Goal: Information Seeking & Learning: Learn about a topic

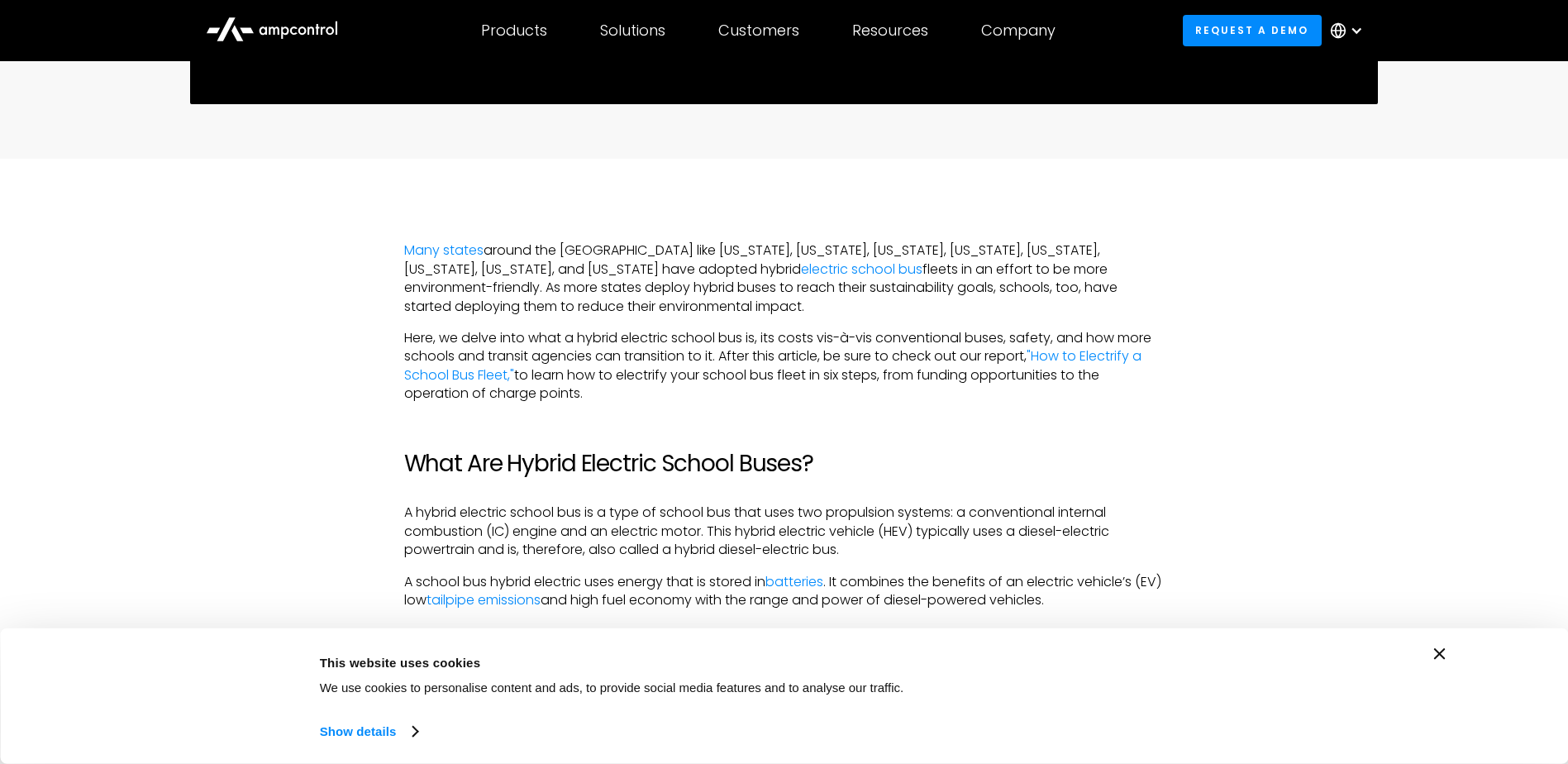
scroll to position [992, 0]
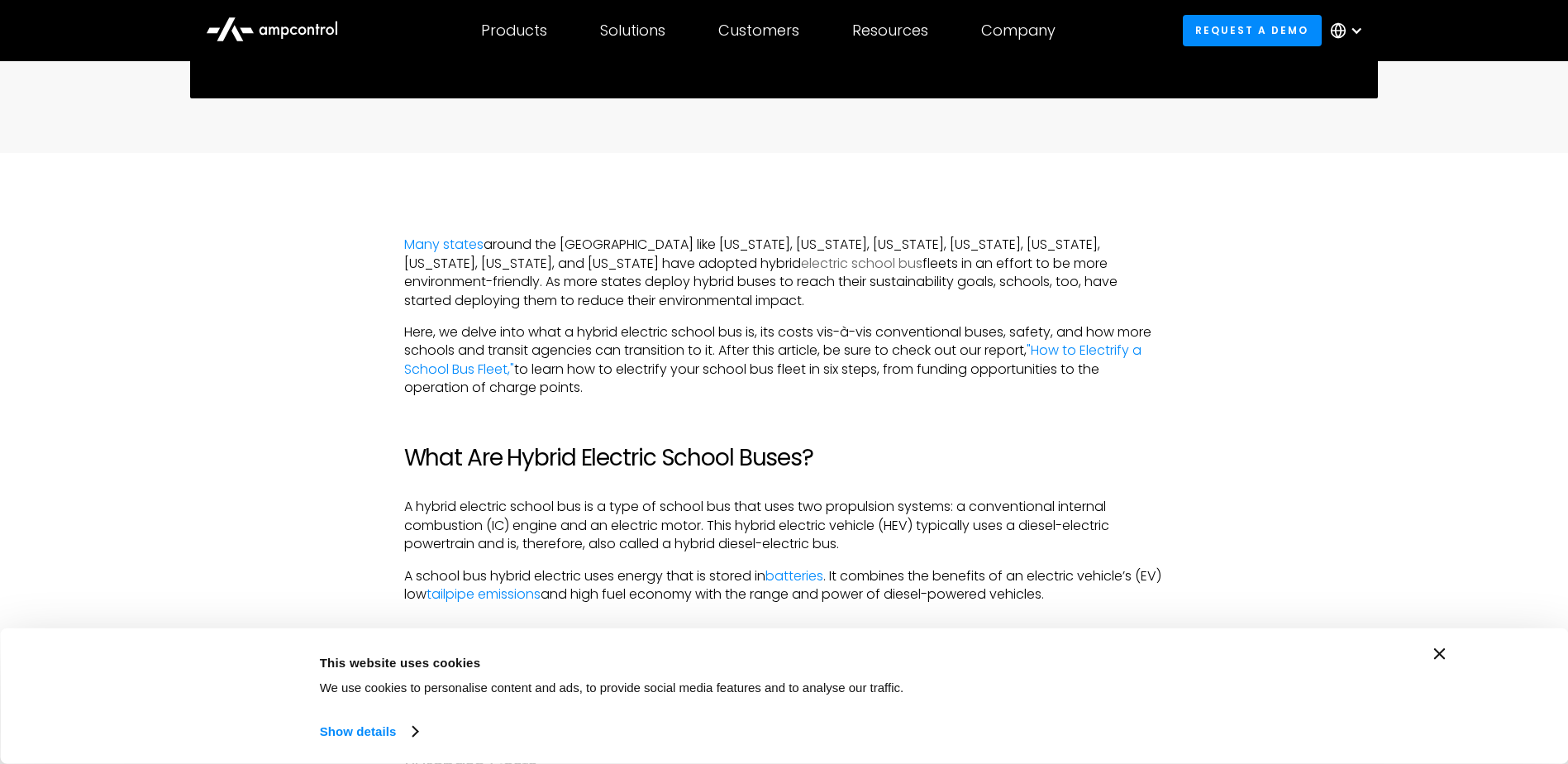
click at [801, 262] on link "electric school bus" at bounding box center [862, 263] width 121 height 19
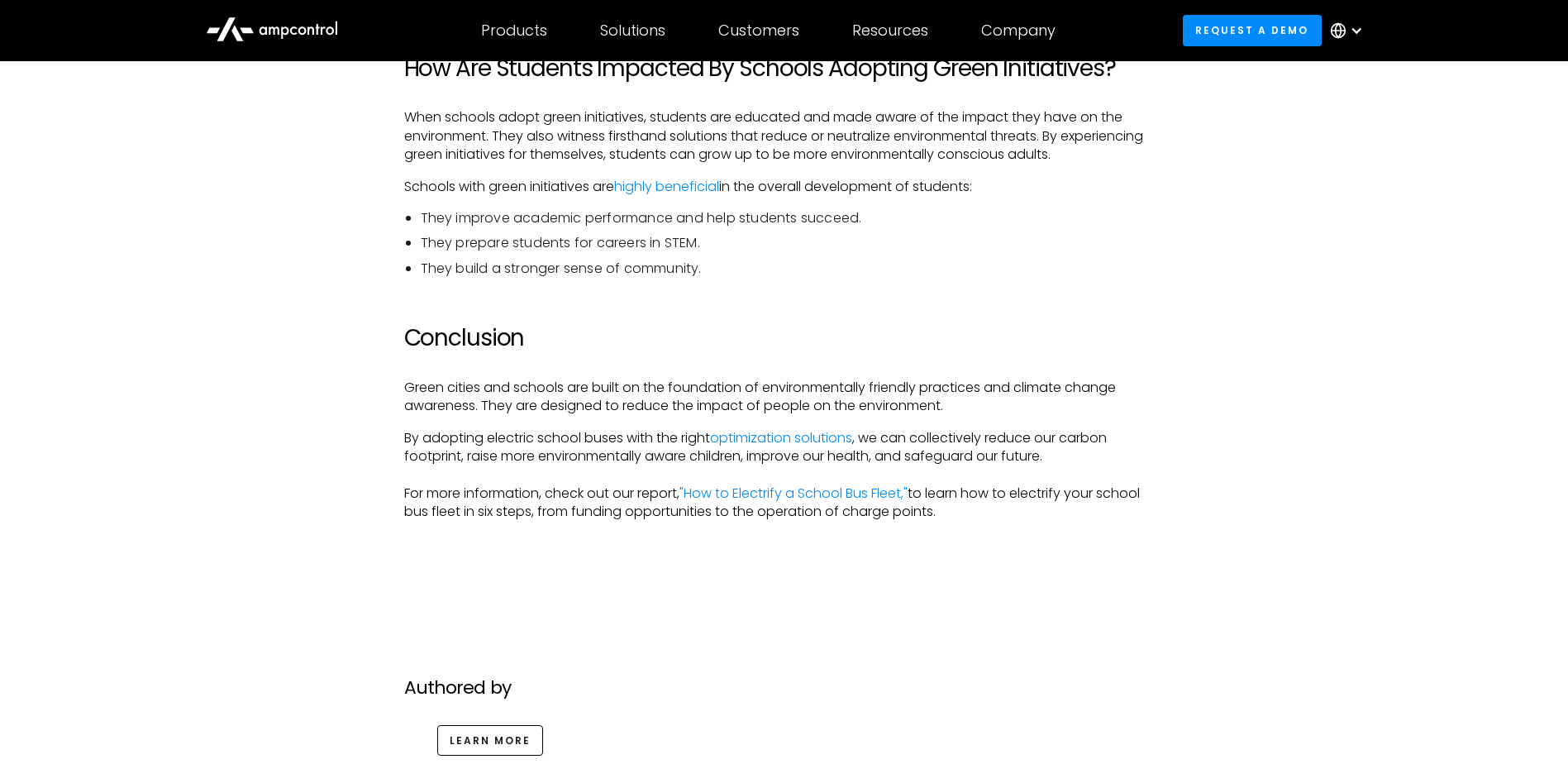
scroll to position [3472, 0]
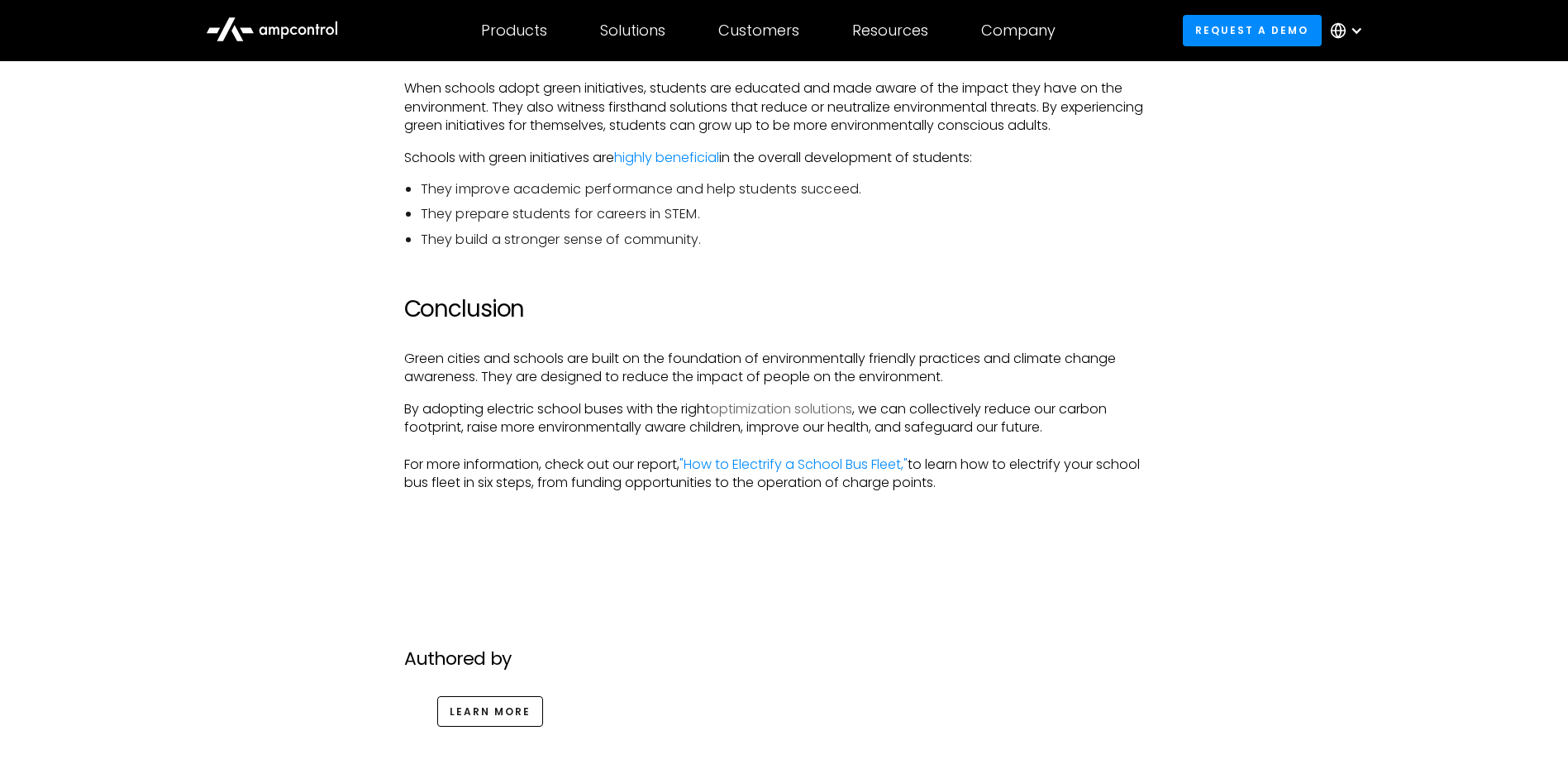
click at [764, 405] on link "optimization solutions" at bounding box center [781, 408] width 142 height 19
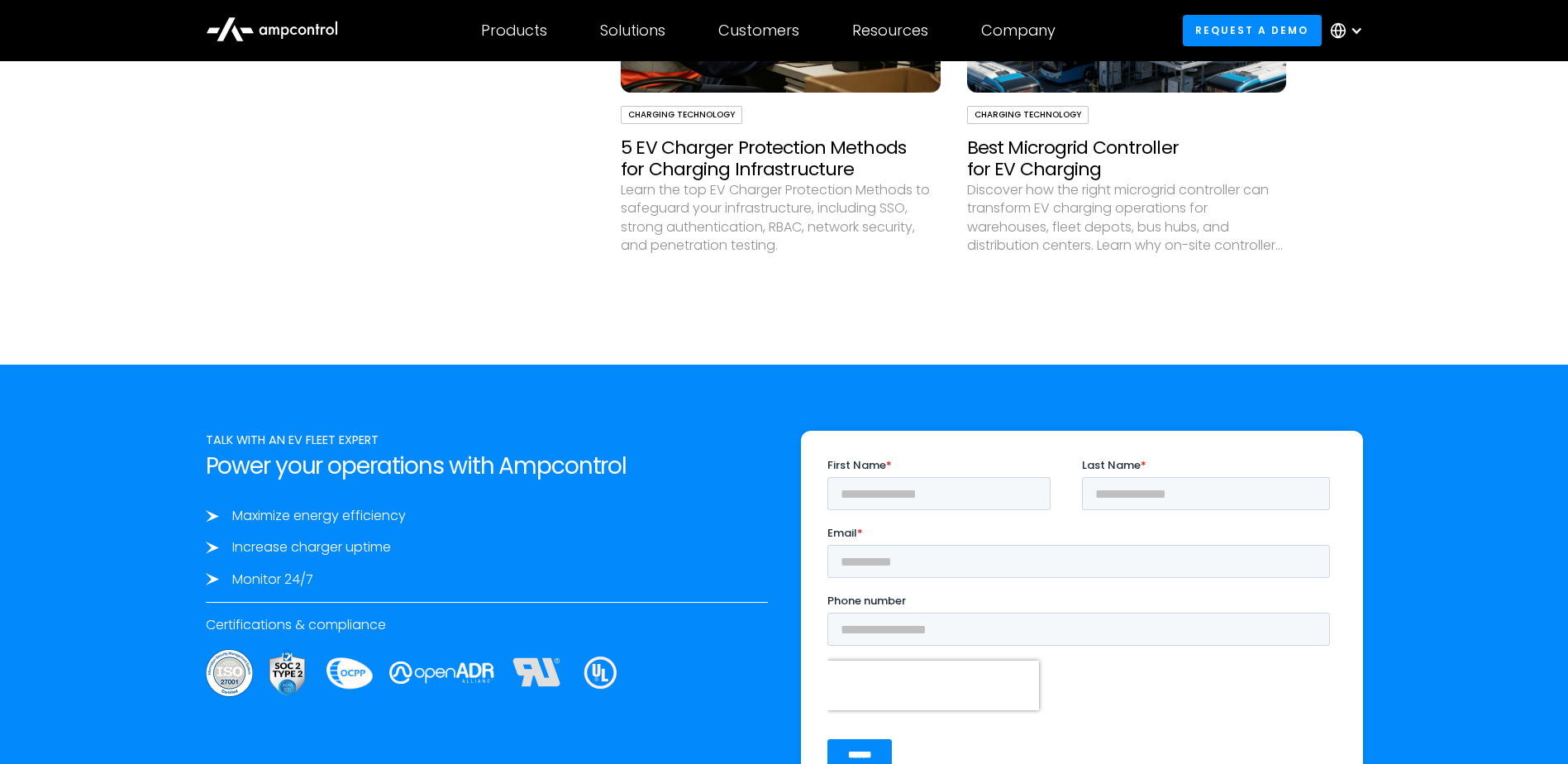
scroll to position [4877, 0]
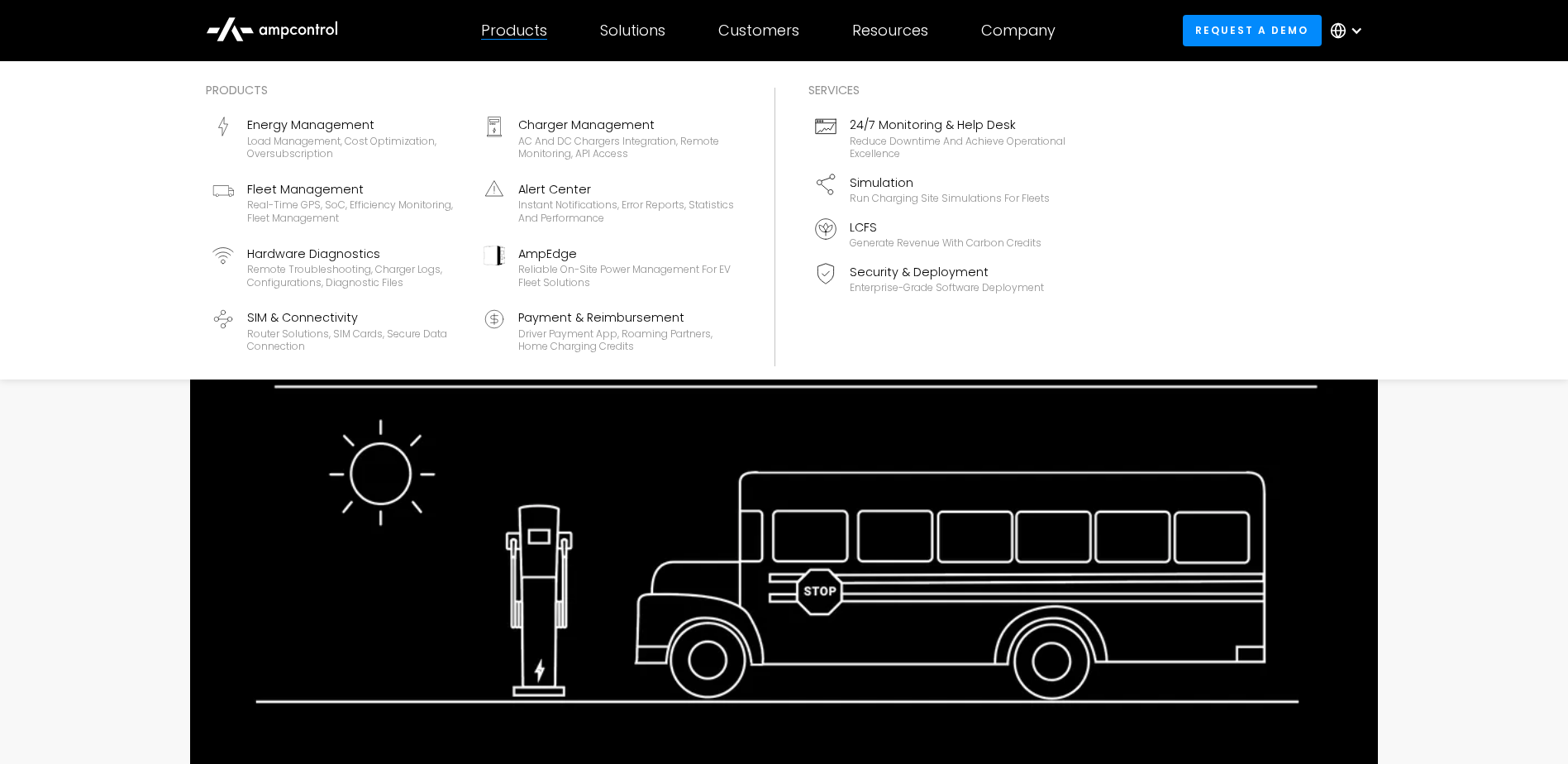
click at [522, 35] on div "Products" at bounding box center [514, 31] width 66 height 18
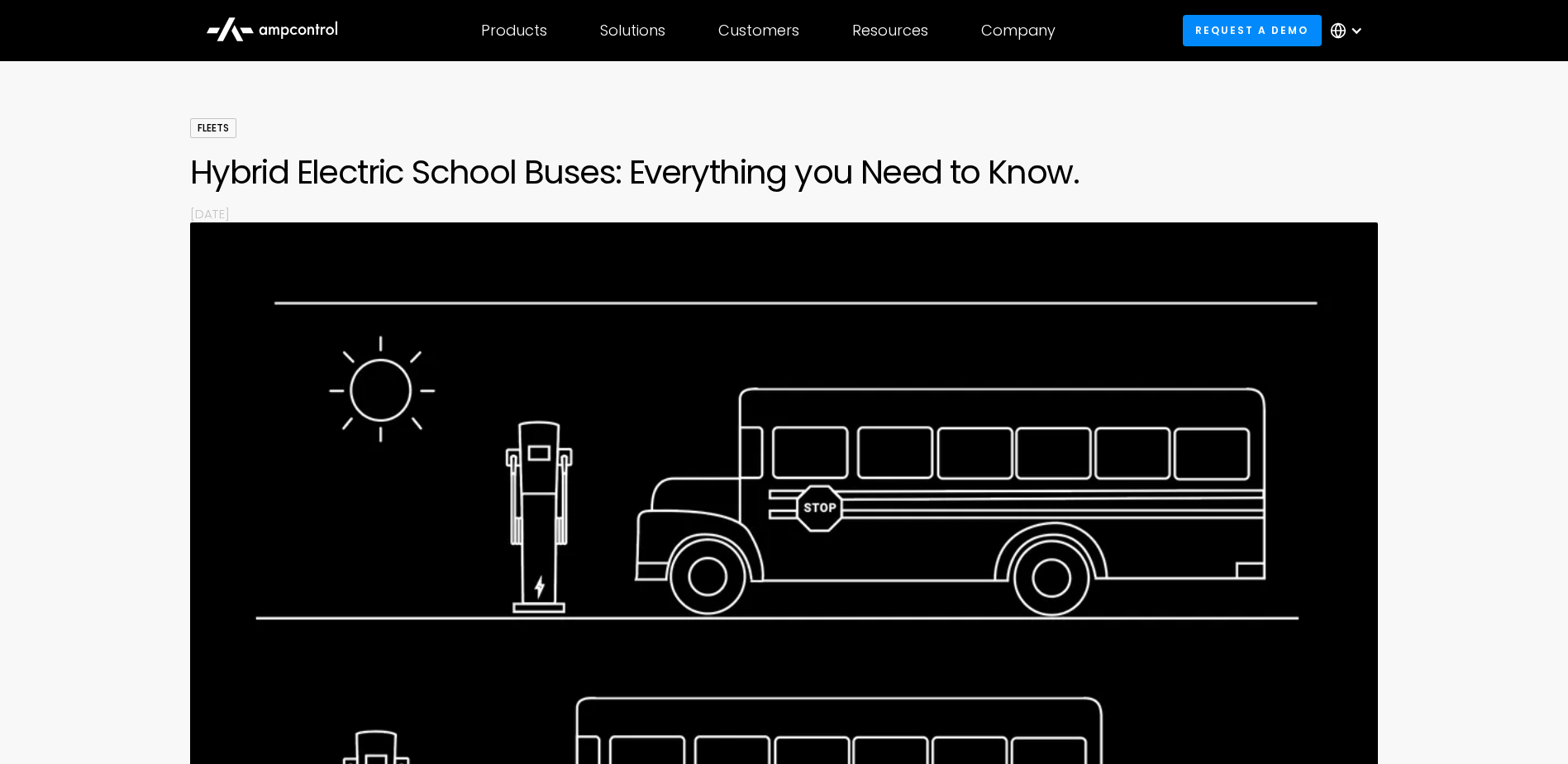
scroll to position [83, 0]
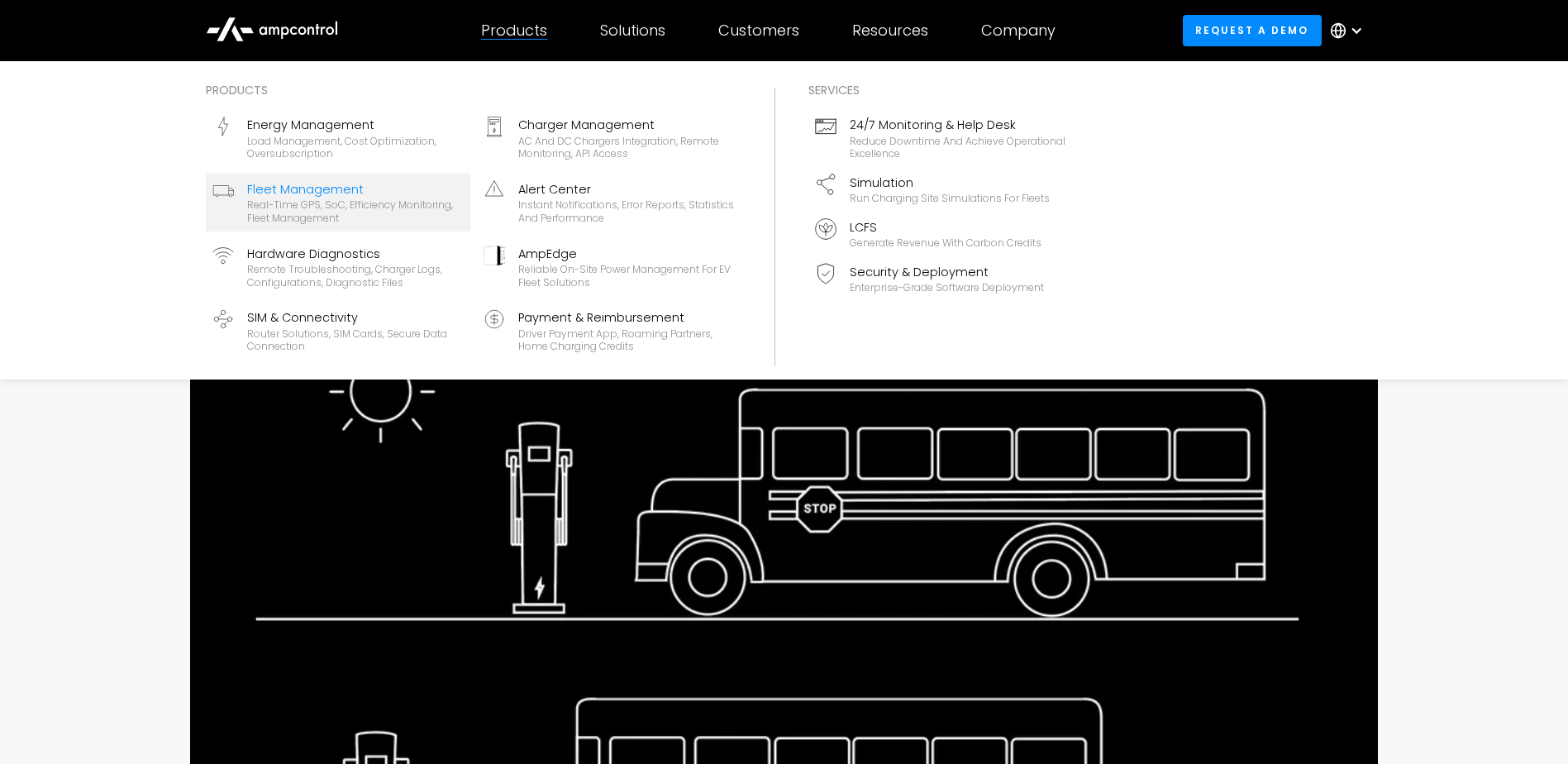
click at [320, 188] on div "Fleet Management" at bounding box center [355, 189] width 217 height 18
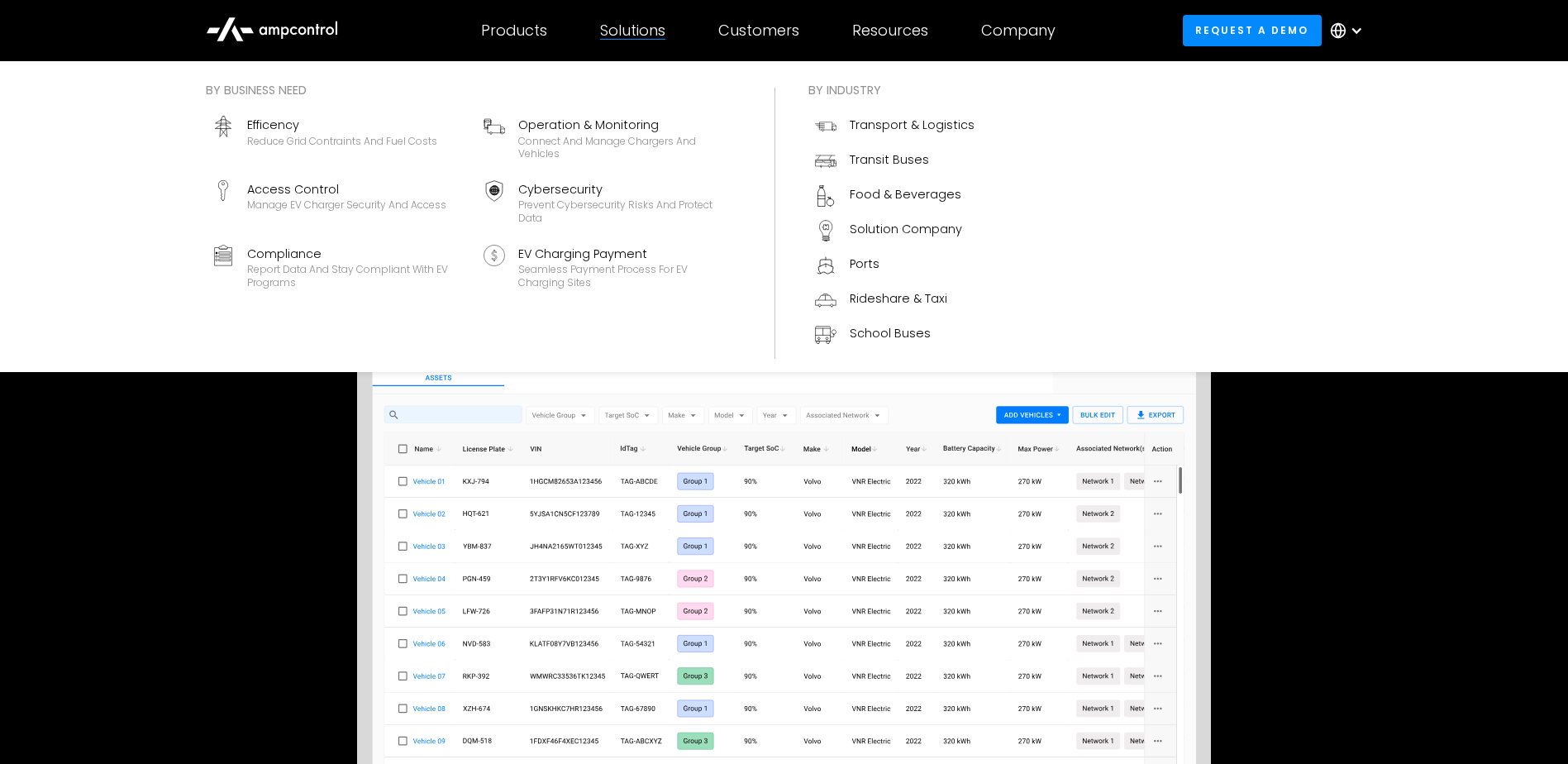
click at [629, 27] on div "Solutions" at bounding box center [633, 31] width 66 height 18
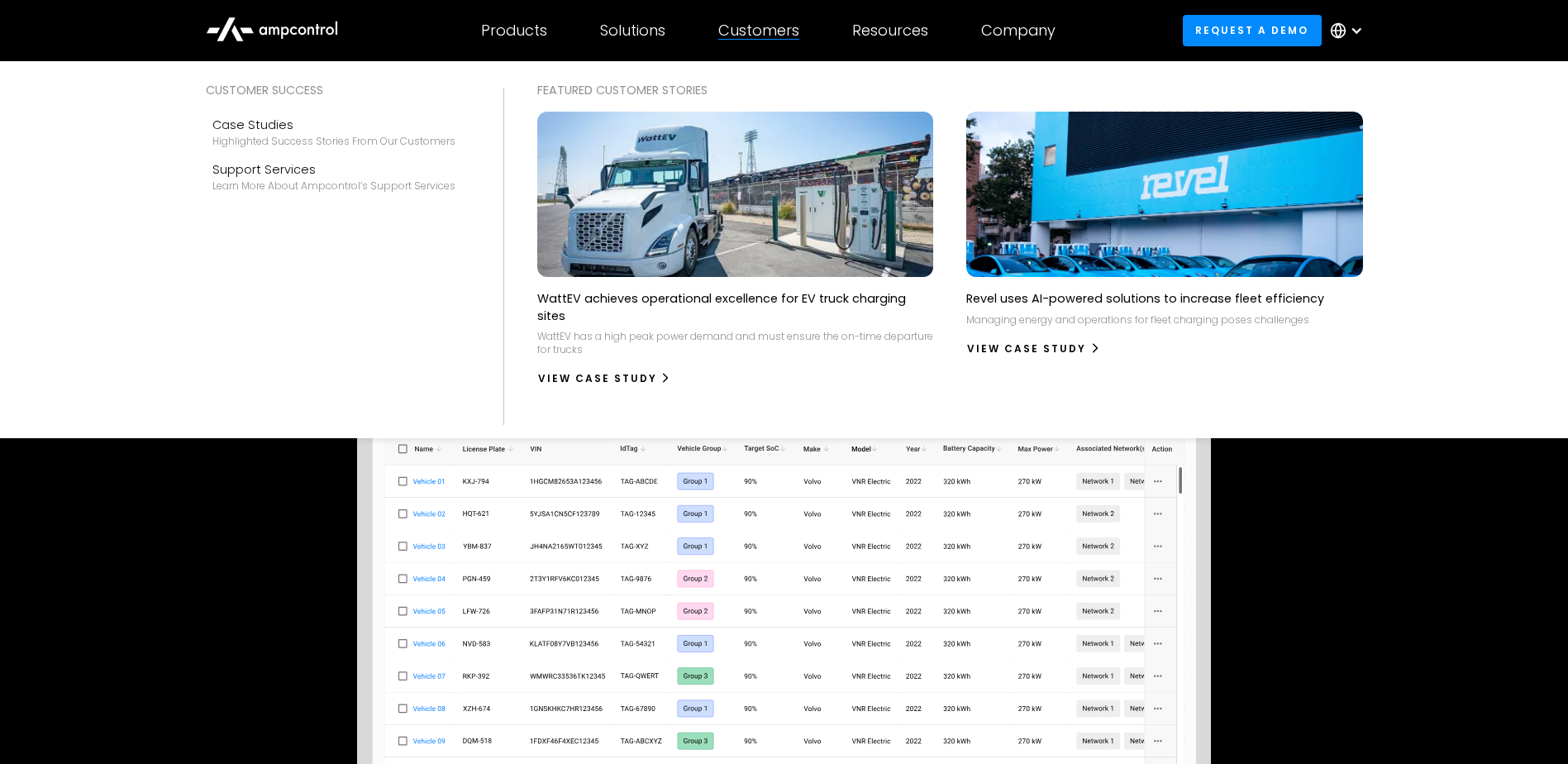
click at [746, 29] on div "Customers" at bounding box center [758, 31] width 81 height 18
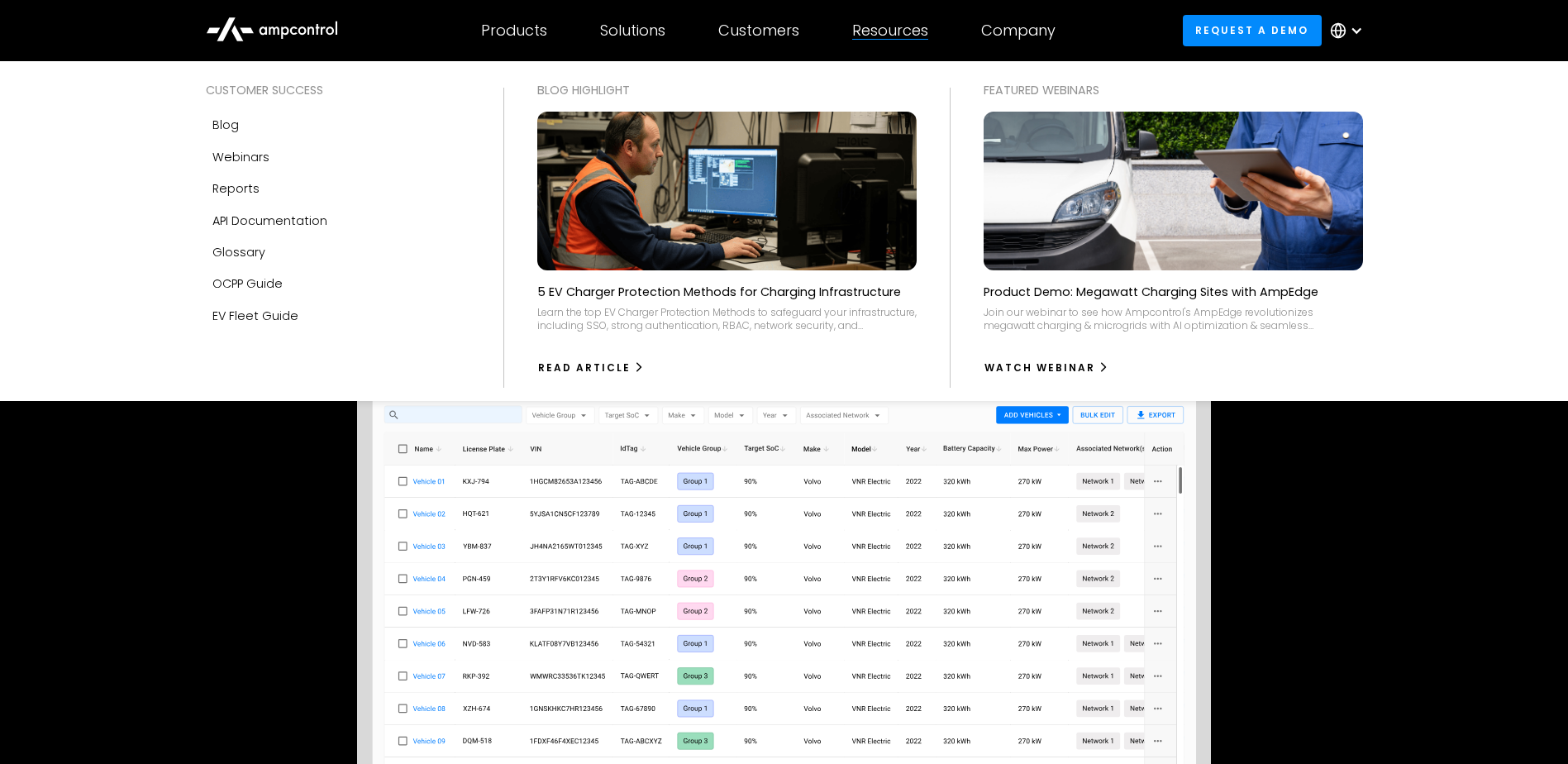
click at [894, 31] on div "Resources" at bounding box center [890, 31] width 76 height 18
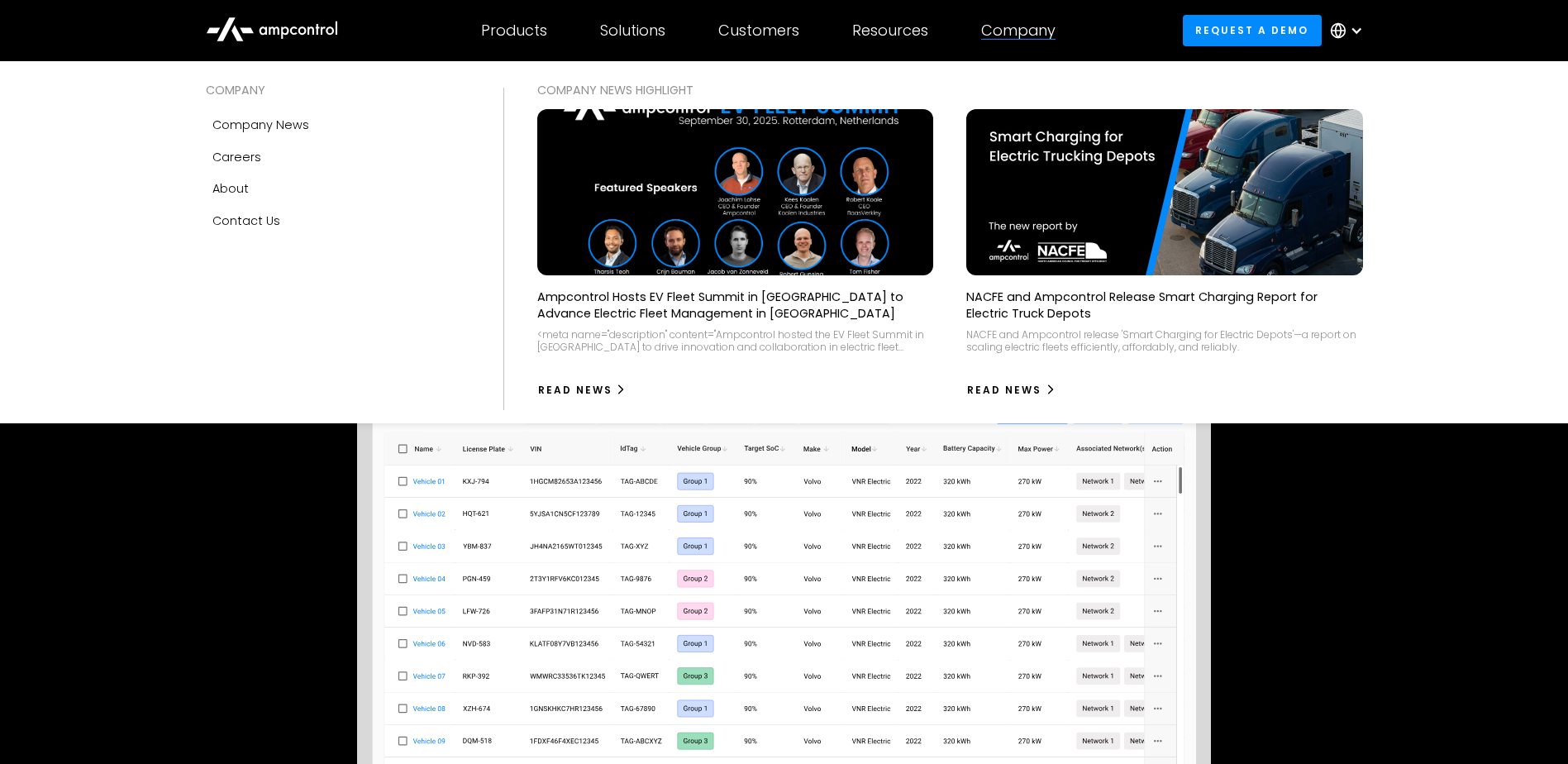
click at [1023, 22] on div "Company" at bounding box center [1018, 31] width 75 height 18
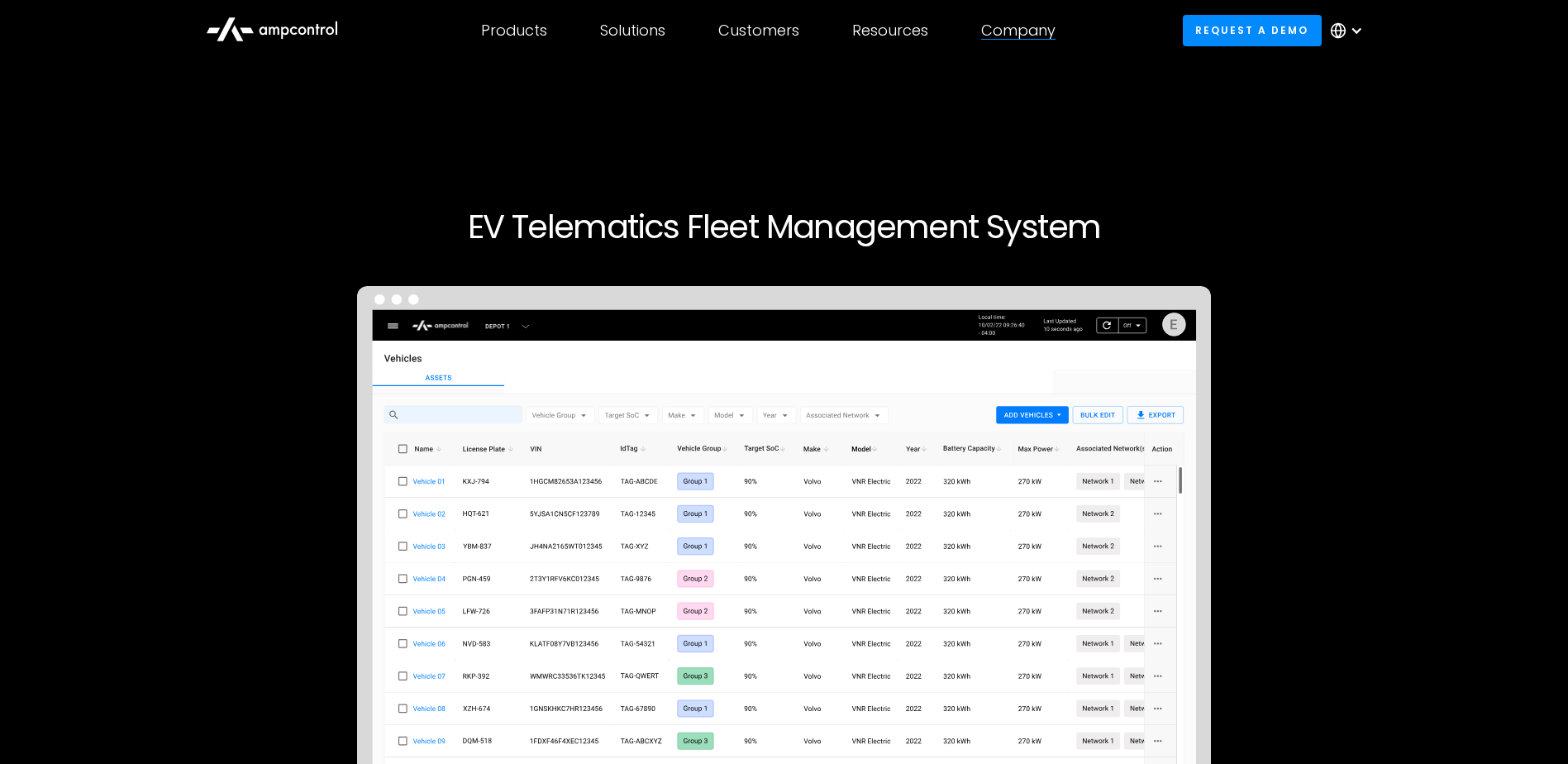
click at [1012, 38] on div "Company" at bounding box center [1018, 31] width 75 height 18
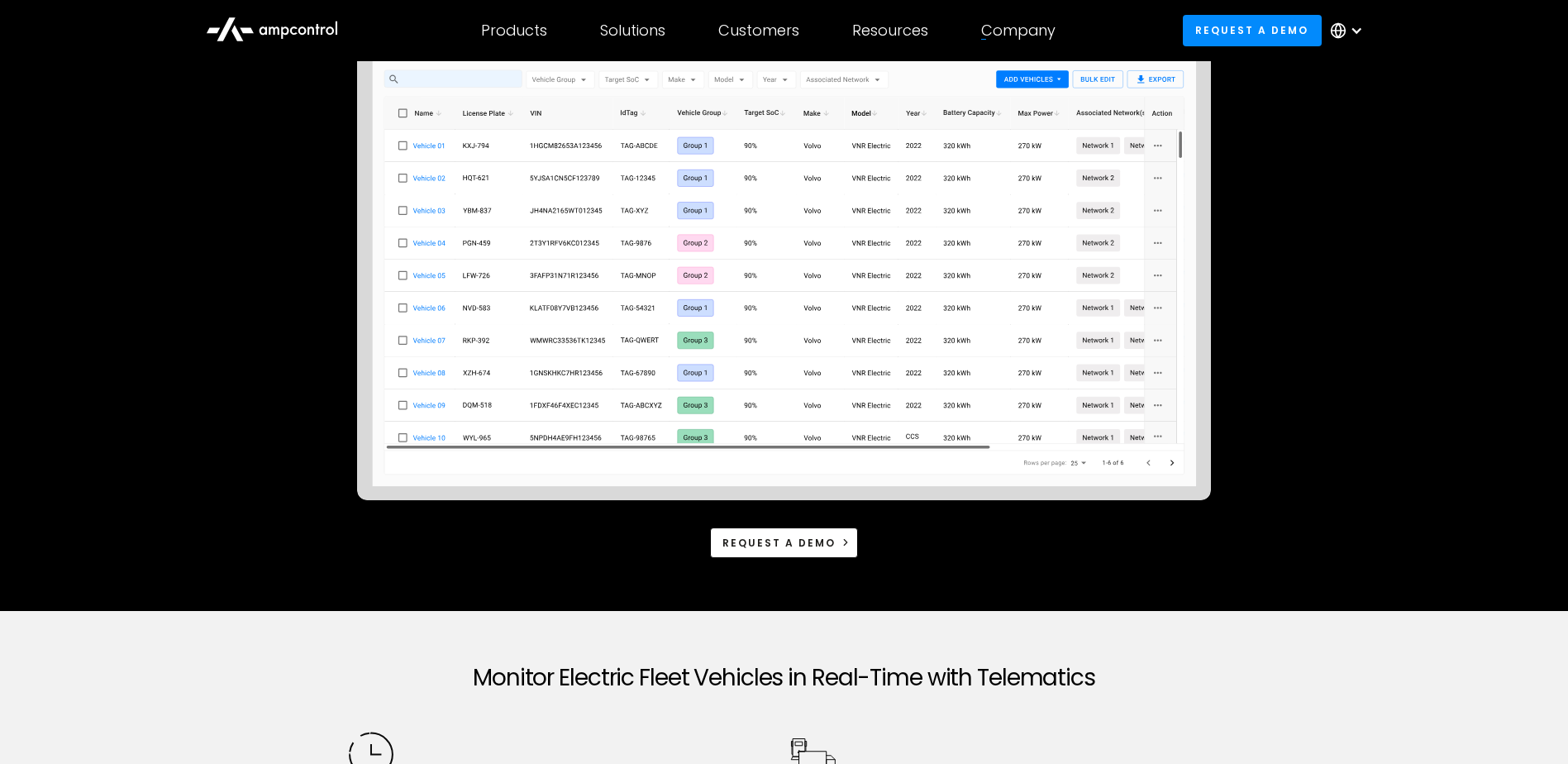
scroll to position [330, 0]
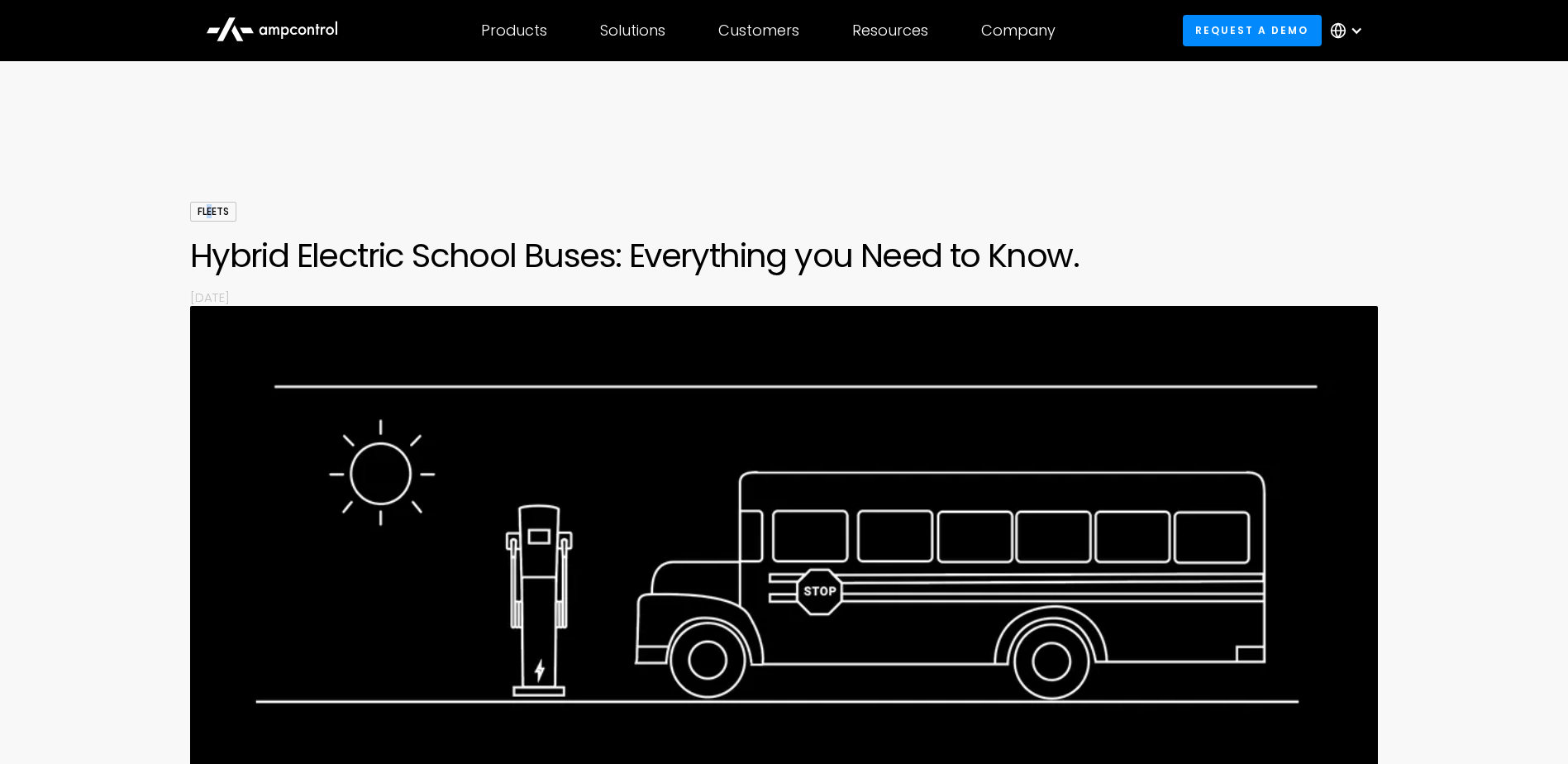
click at [208, 209] on div "Fleets" at bounding box center [213, 212] width 47 height 20
drag, startPoint x: 208, startPoint y: 209, endPoint x: 203, endPoint y: 218, distance: 10.3
click at [203, 218] on div "Fleets" at bounding box center [213, 212] width 47 height 20
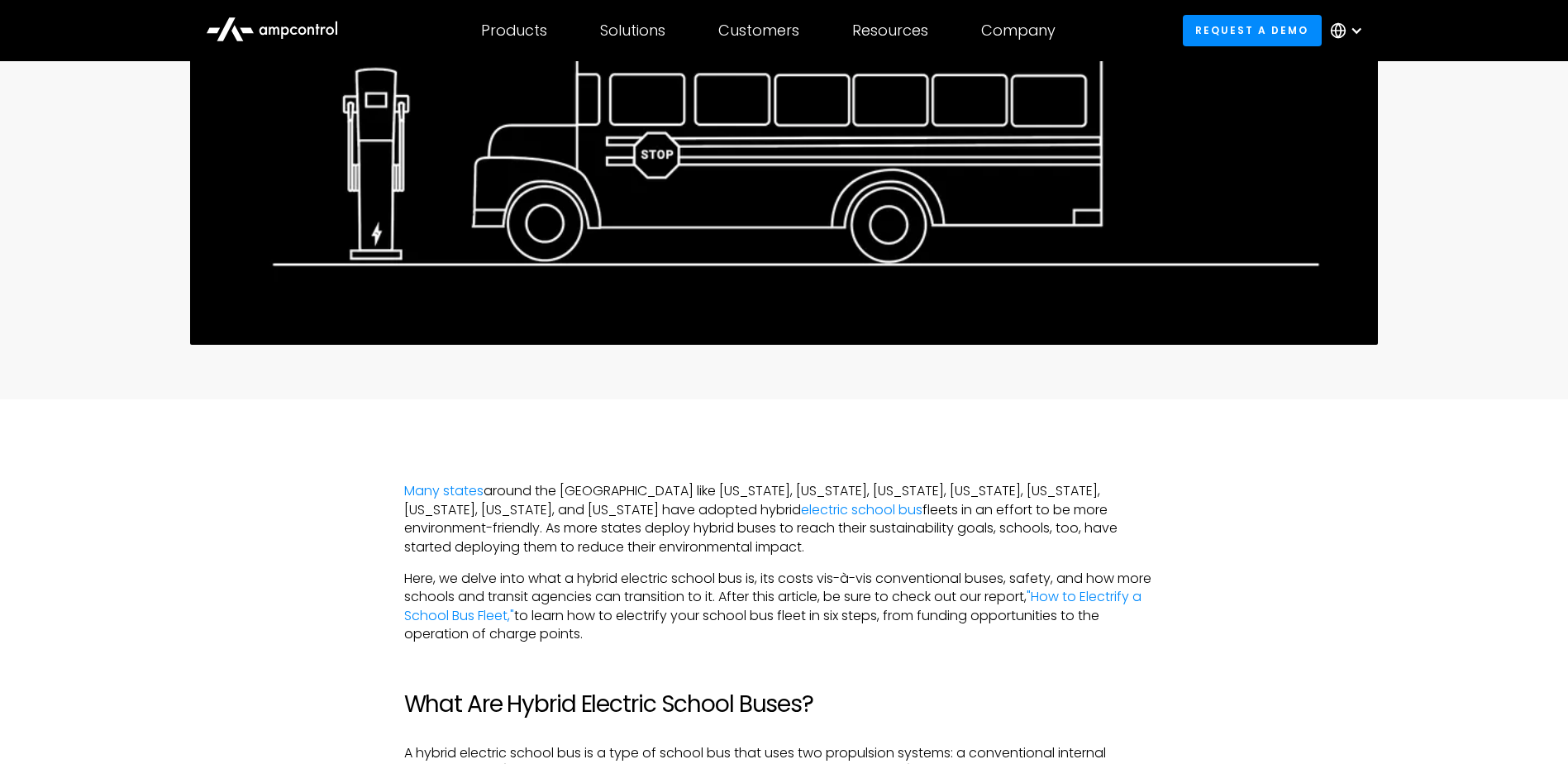
scroll to position [827, 0]
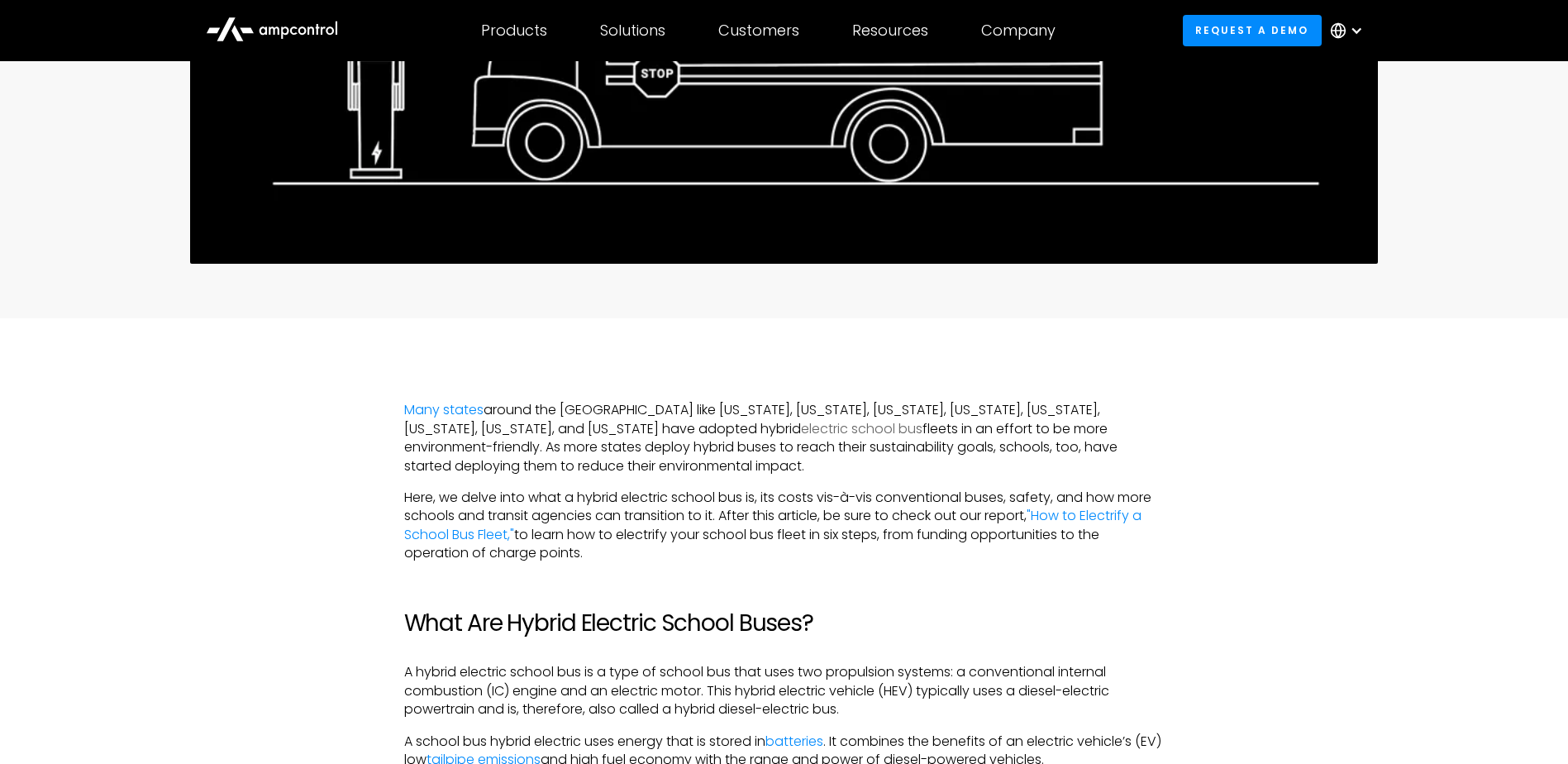
click at [801, 428] on link "electric school bus" at bounding box center [862, 428] width 121 height 19
